Goal: Find specific page/section: Find specific page/section

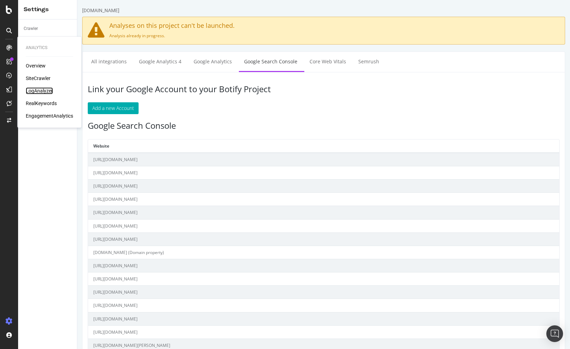
click at [51, 89] on div "LogAnalyzer" at bounding box center [39, 90] width 27 height 7
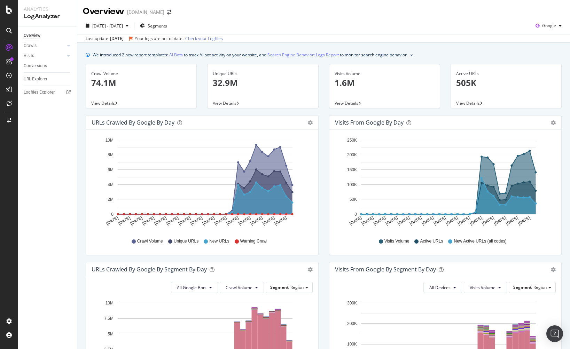
click at [280, 27] on div "[DATE] - [DATE] Segments Google" at bounding box center [323, 27] width 493 height 14
